Goal: Transaction & Acquisition: Purchase product/service

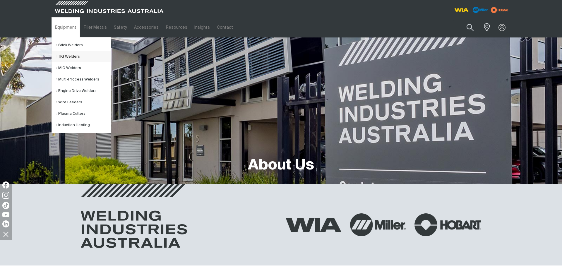
click at [62, 55] on link "TIG Welders" at bounding box center [83, 56] width 54 height 11
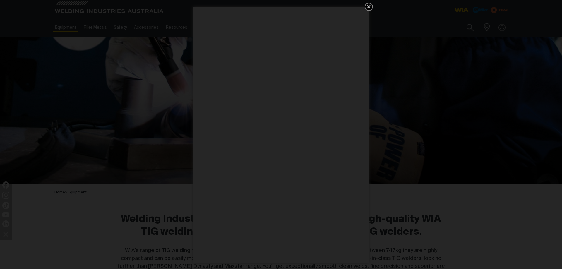
click at [370, 5] on icon "Get 5 WIA Welding Guides Free!" at bounding box center [368, 6] width 7 height 7
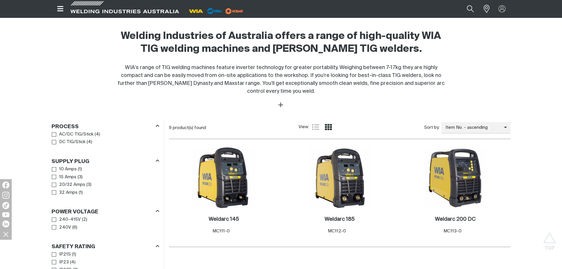
scroll to position [239, 0]
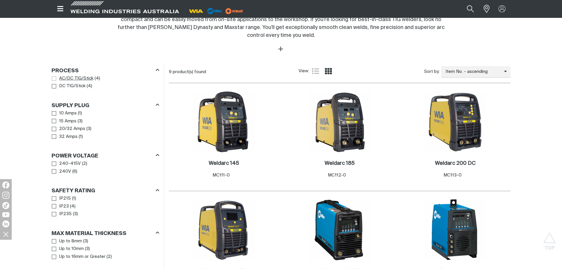
click at [54, 78] on span "Process" at bounding box center [54, 78] width 4 height 4
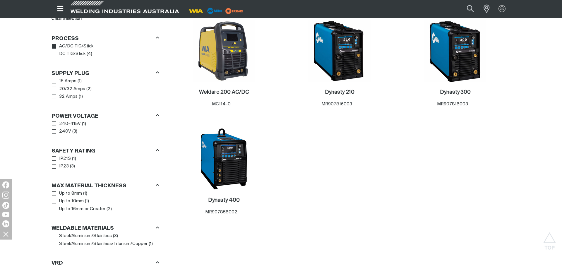
scroll to position [298, 0]
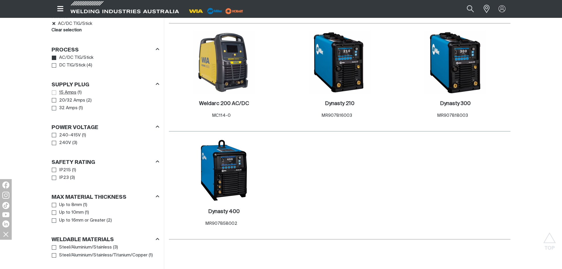
click at [67, 93] on span "15 Amps" at bounding box center [67, 92] width 17 height 7
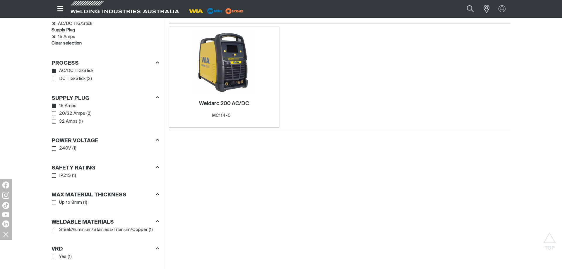
click at [214, 68] on img at bounding box center [224, 62] width 63 height 63
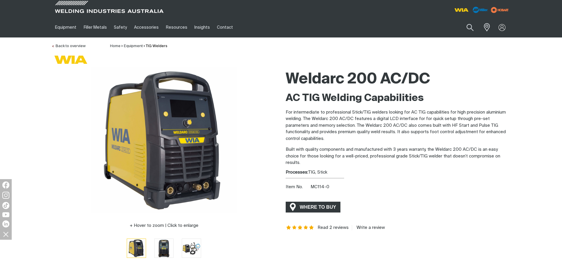
click at [321, 207] on span "WHERE TO BUY" at bounding box center [318, 206] width 44 height 9
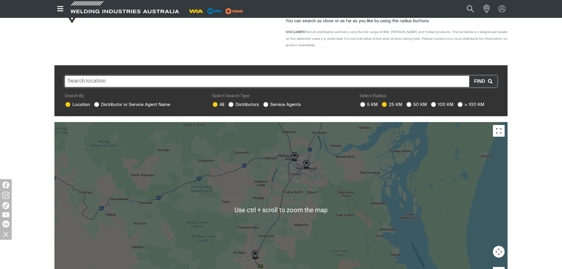
scroll to position [30, 0]
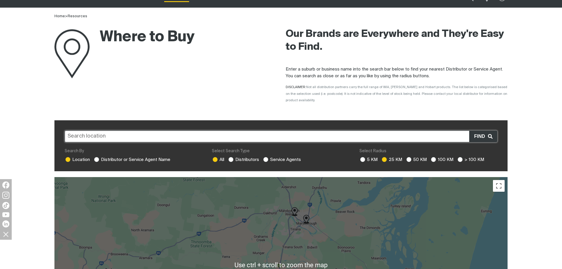
click at [111, 132] on input "text" at bounding box center [281, 136] width 432 height 12
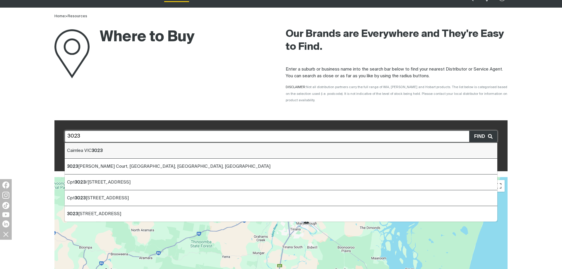
click at [97, 148] on b "3023" at bounding box center [97, 150] width 11 height 4
type input "Cairnlea VIC 3023"
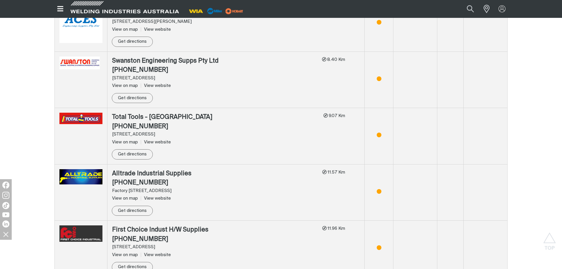
scroll to position [776, 0]
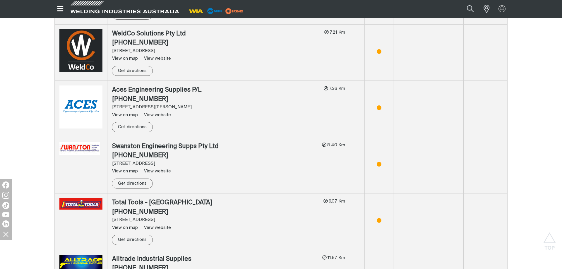
click at [85, 198] on img at bounding box center [80, 203] width 43 height 11
click at [136, 198] on div "Total Tools - [GEOGRAPHIC_DATA]" at bounding box center [215, 202] width 207 height 9
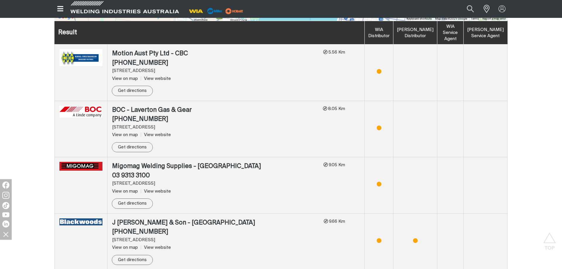
scroll to position [328, 0]
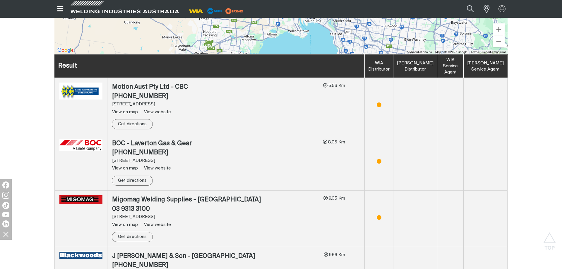
click at [88, 139] on img at bounding box center [80, 145] width 43 height 12
click at [156, 166] on link "View website" at bounding box center [156, 168] width 30 height 4
